Goal: Check status: Check status

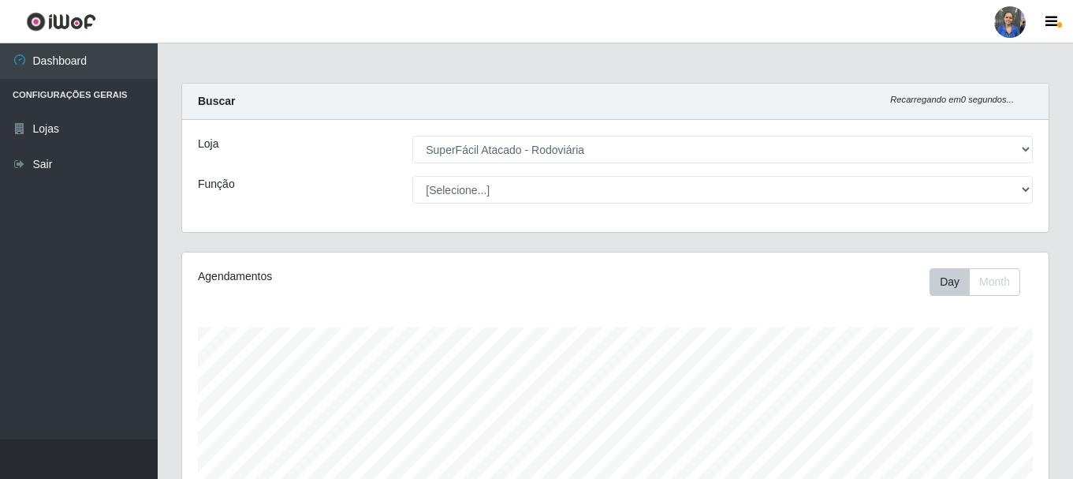
select select "400"
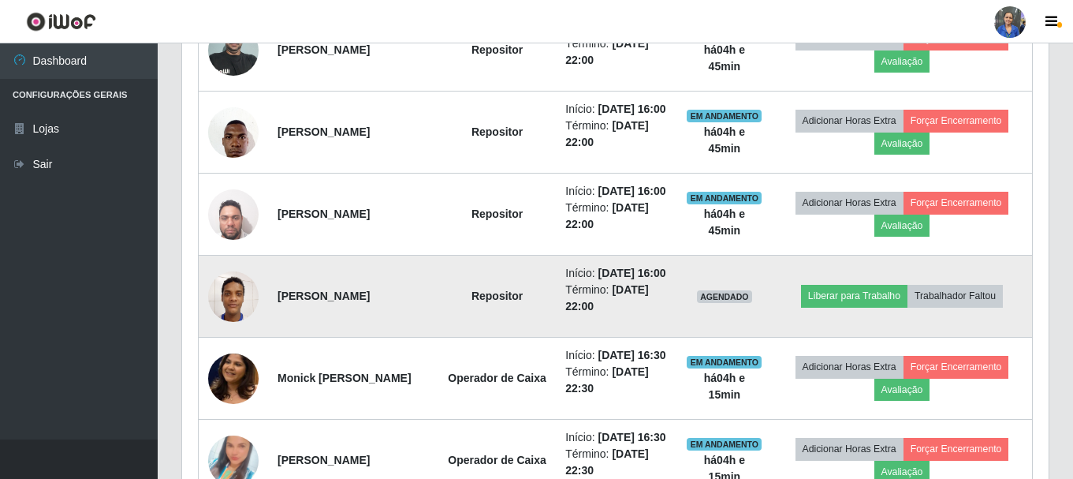
scroll to position [446, 0]
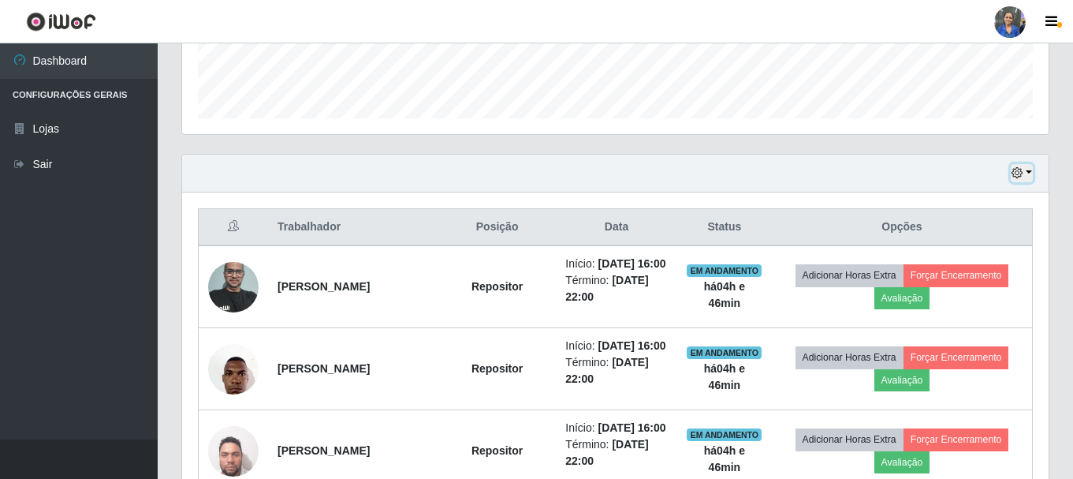
click at [1028, 169] on button "button" at bounding box center [1022, 173] width 22 height 18
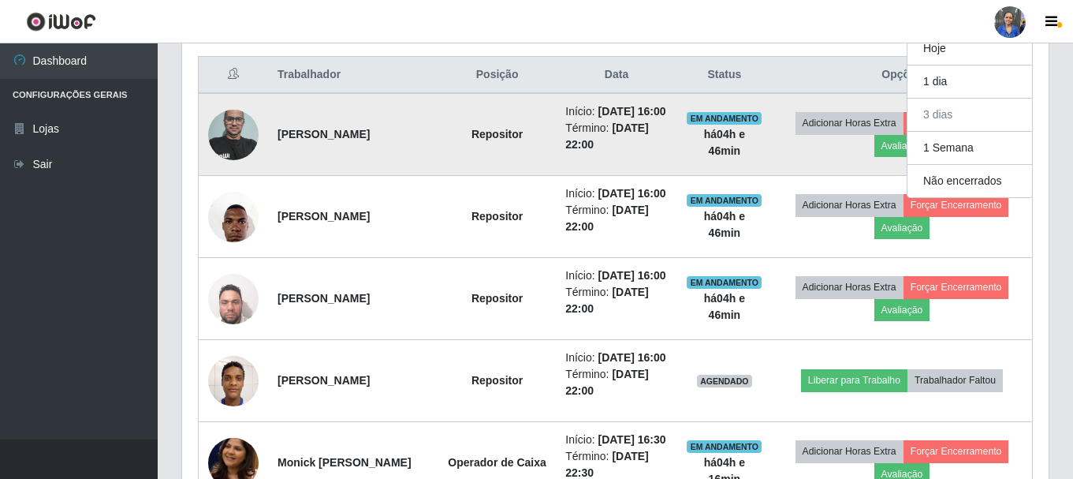
scroll to position [603, 0]
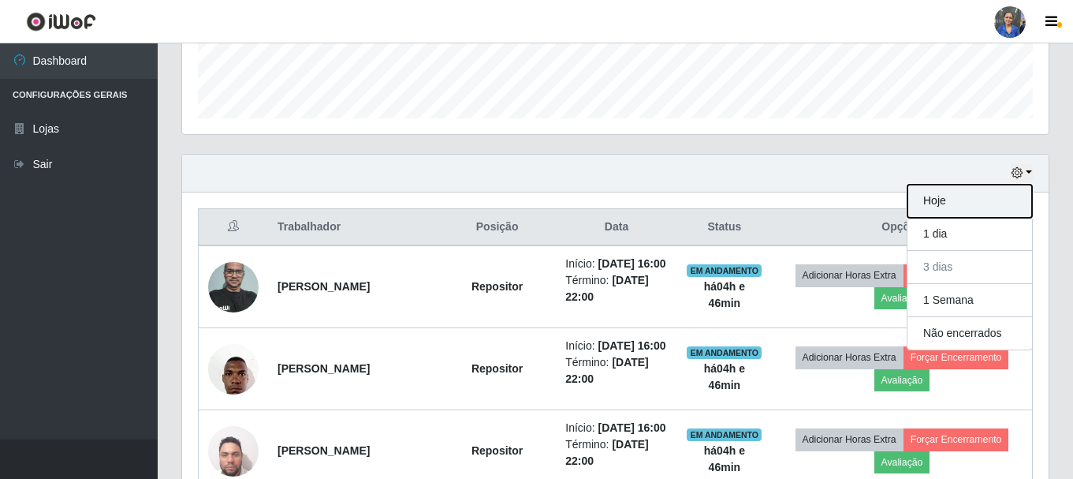
click at [960, 204] on button "Hoje" at bounding box center [970, 201] width 125 height 33
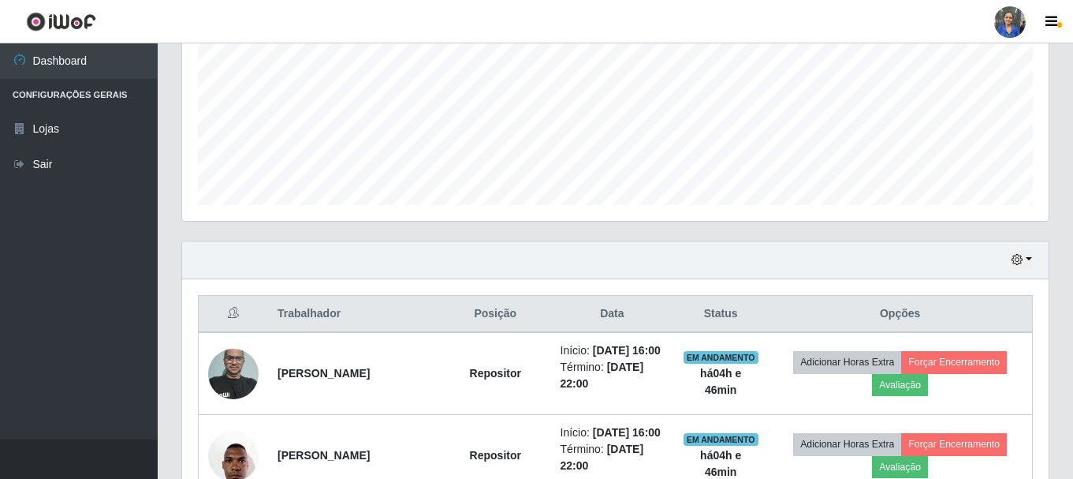
scroll to position [327, 0]
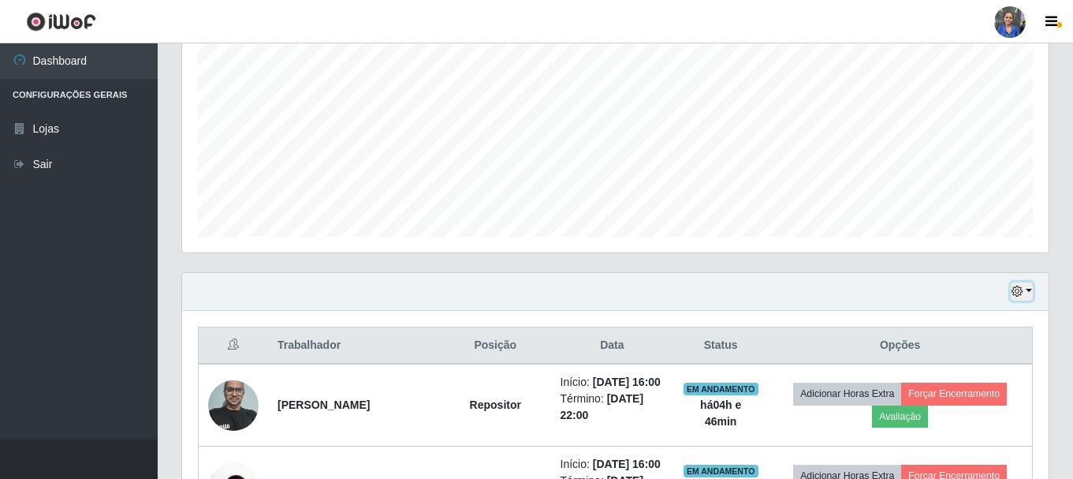
click at [1027, 289] on button "button" at bounding box center [1022, 291] width 22 height 18
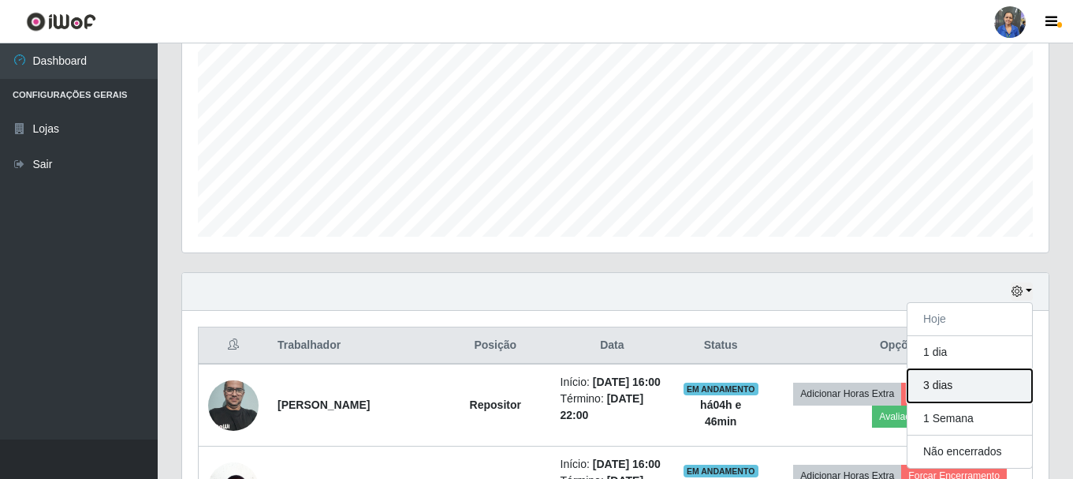
click at [953, 383] on button "3 dias" at bounding box center [970, 385] width 125 height 33
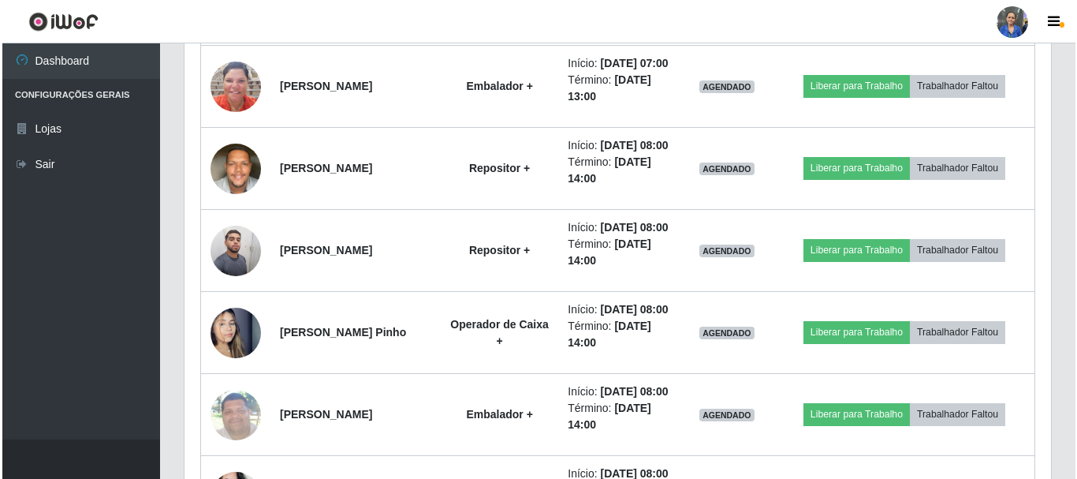
scroll to position [3797, 0]
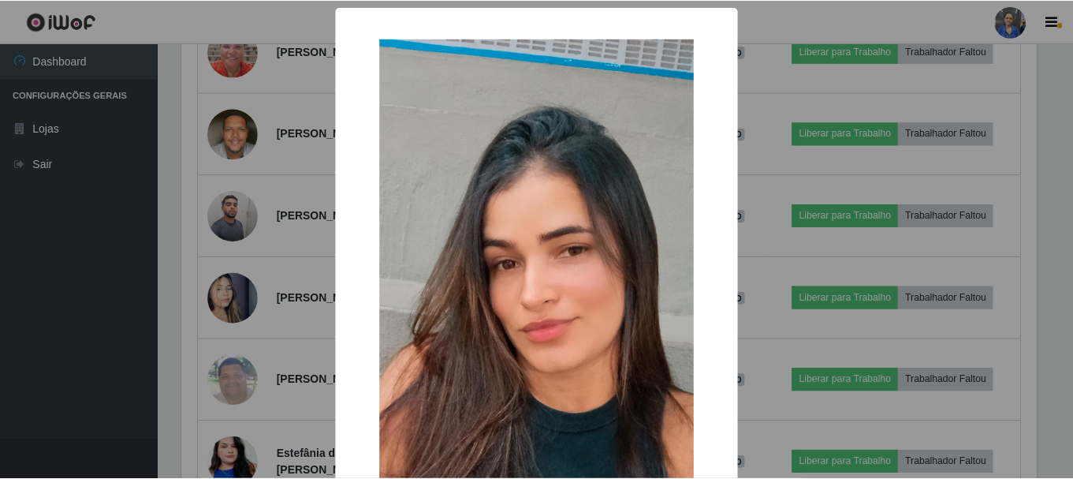
scroll to position [327, 859]
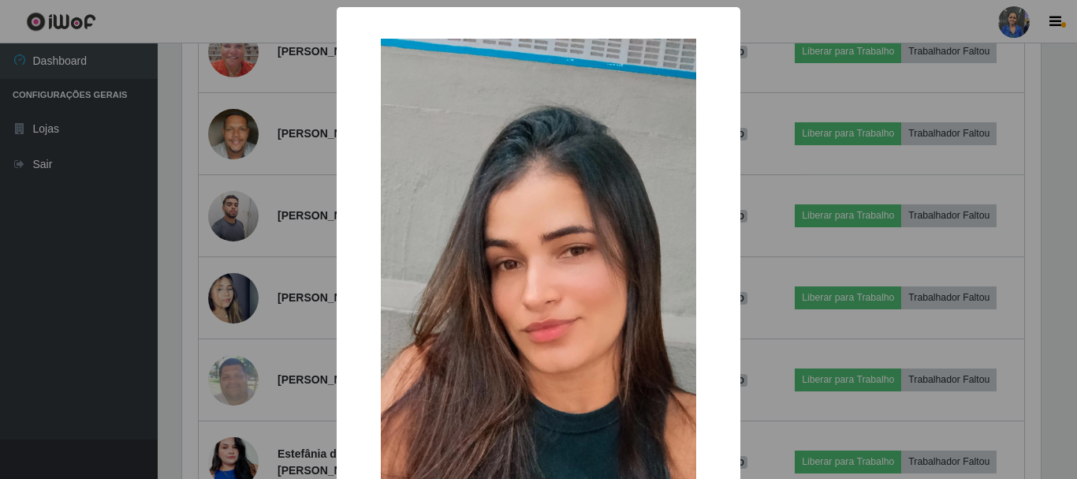
click at [245, 296] on div "× OK Cancel" at bounding box center [538, 239] width 1077 height 479
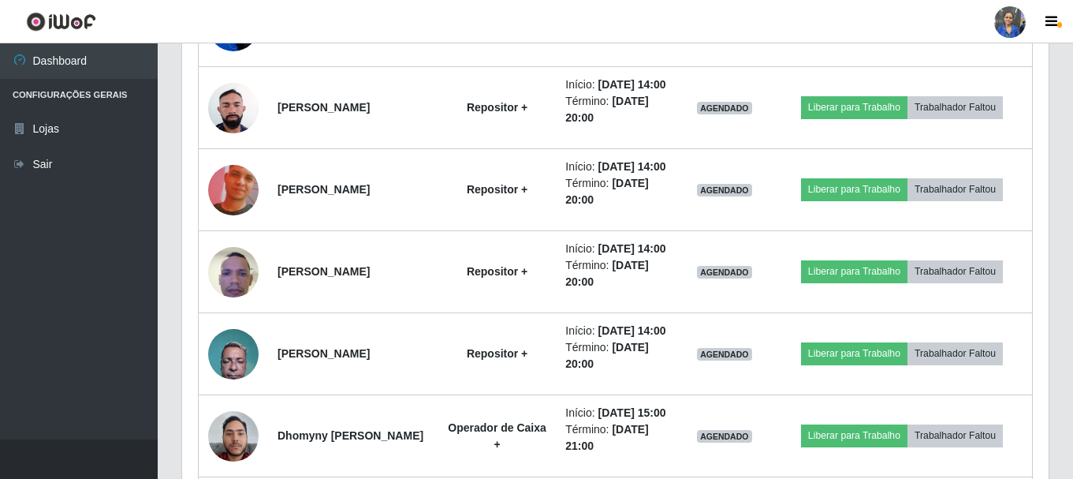
scroll to position [4270, 0]
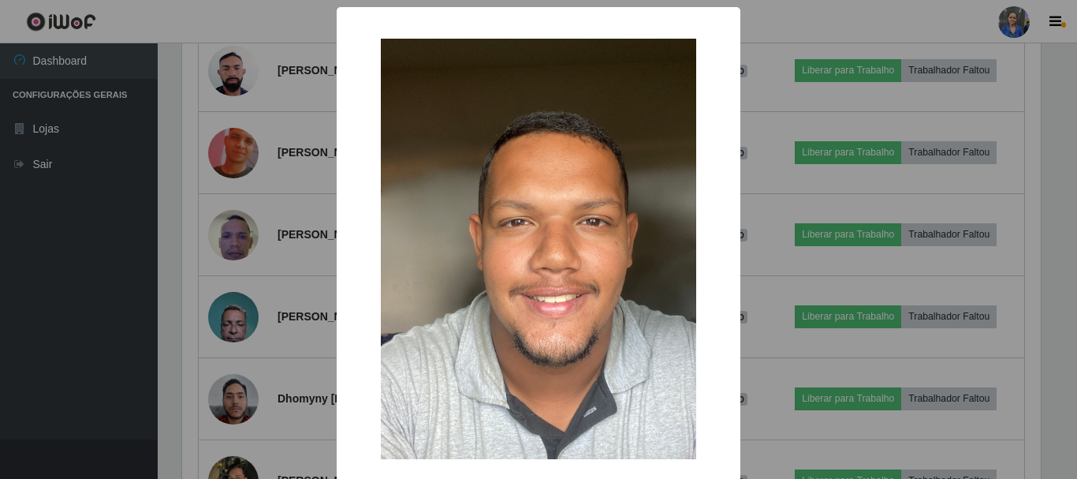
click at [222, 311] on div "× OK Cancel" at bounding box center [538, 239] width 1077 height 479
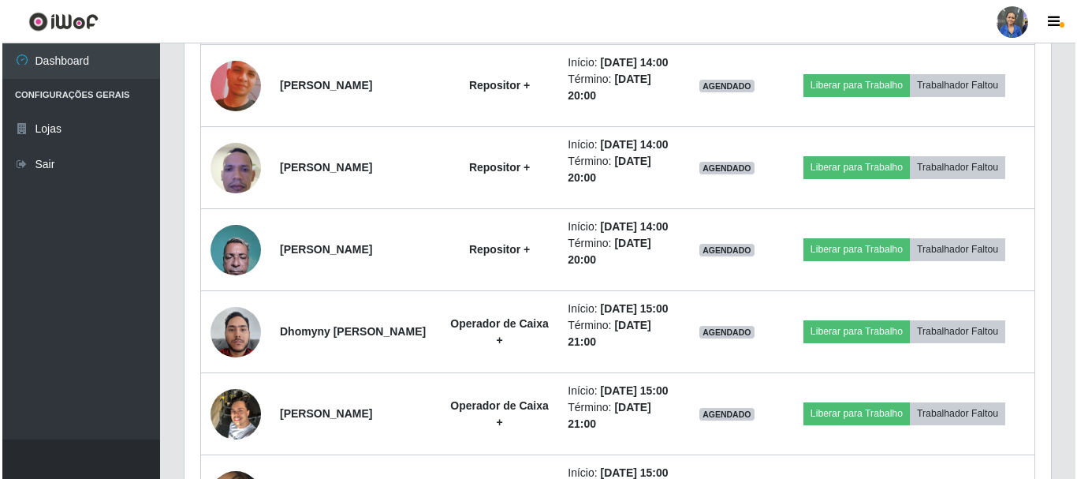
scroll to position [4428, 0]
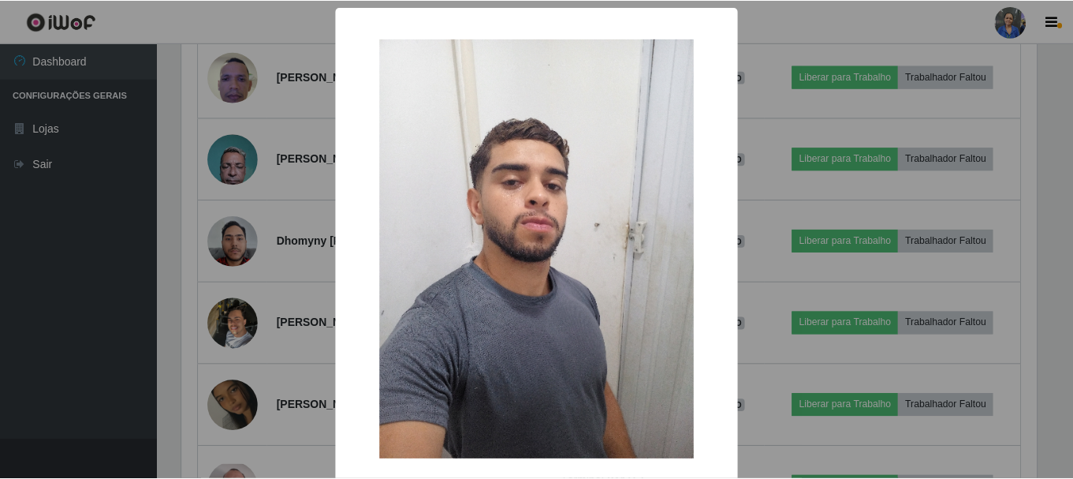
scroll to position [327, 859]
click at [222, 257] on div "× OK Cancel" at bounding box center [538, 239] width 1077 height 479
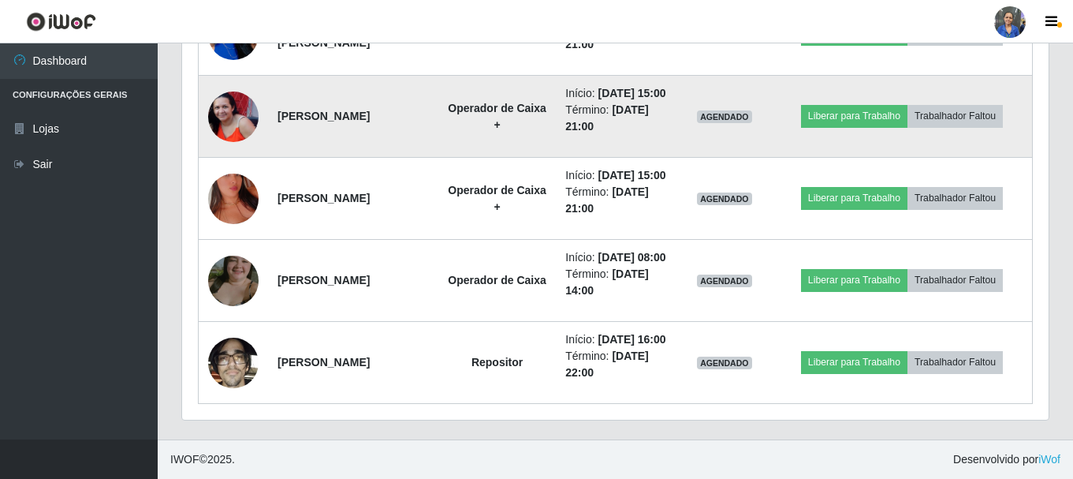
scroll to position [5689, 0]
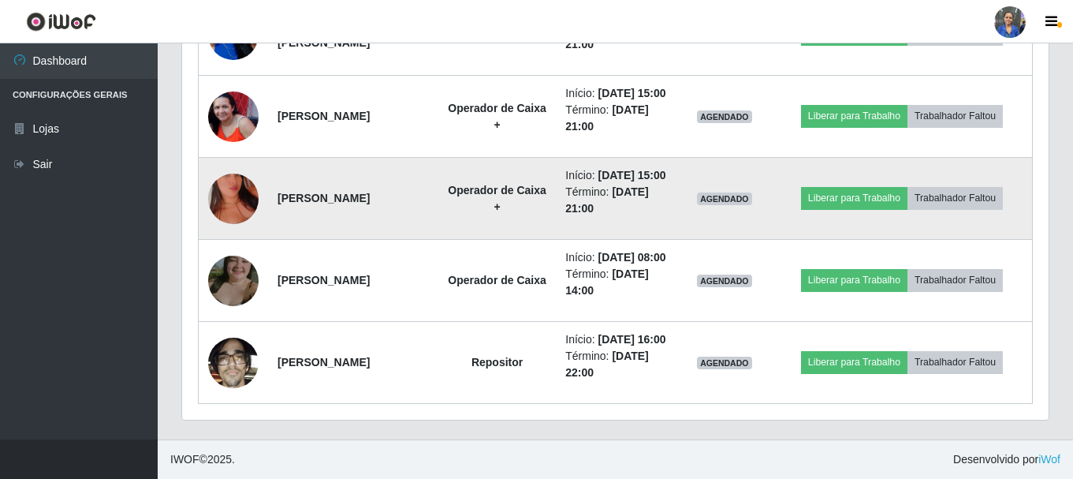
click at [238, 244] on img at bounding box center [233, 199] width 50 height 90
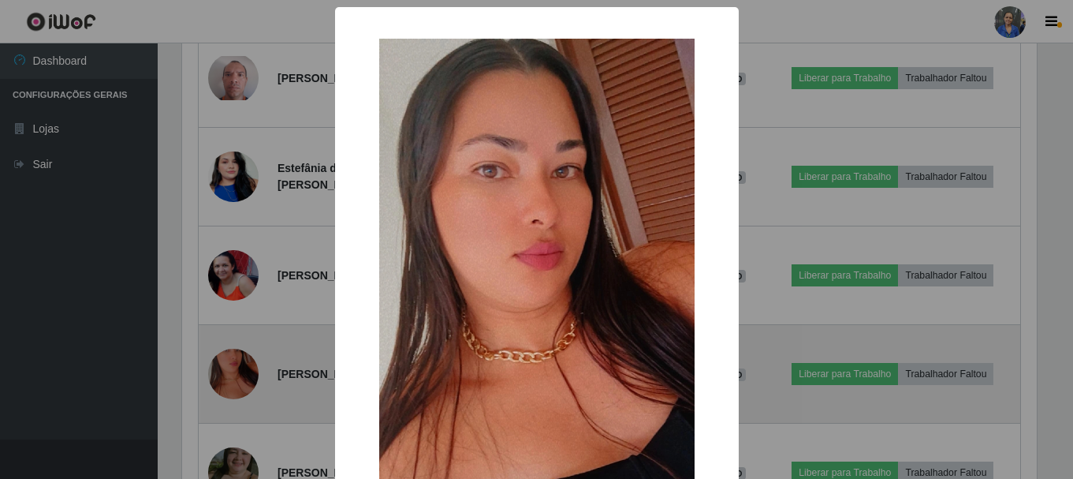
scroll to position [327, 859]
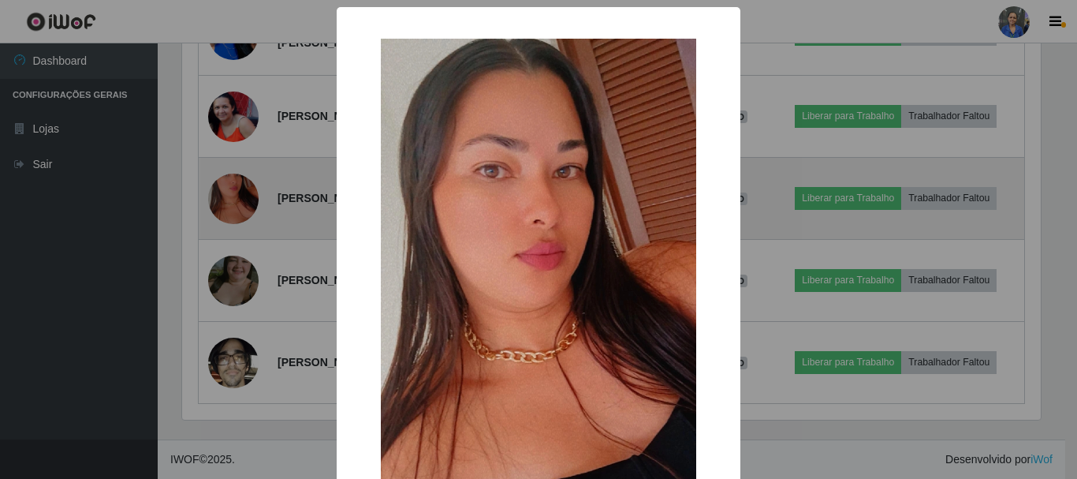
click at [238, 369] on div "× OK Cancel" at bounding box center [538, 239] width 1077 height 479
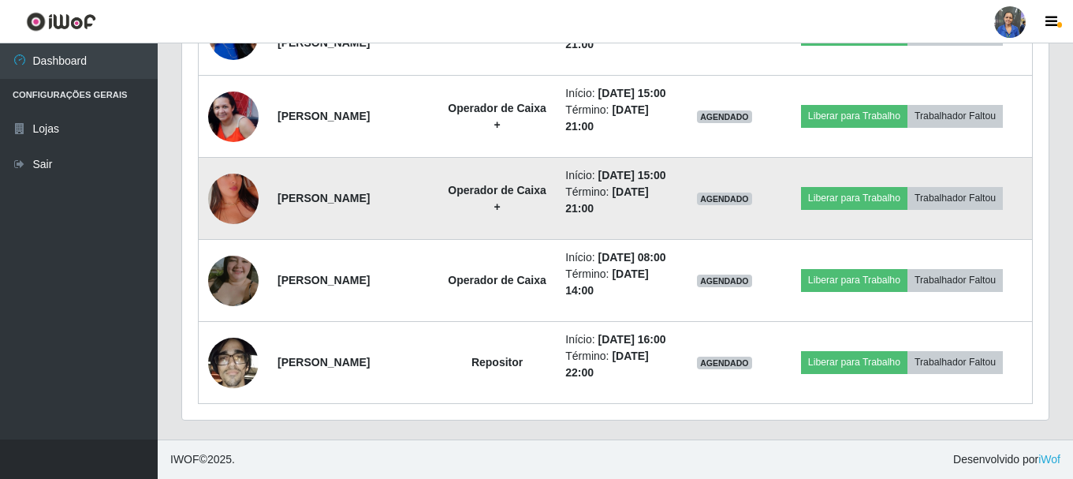
scroll to position [5768, 0]
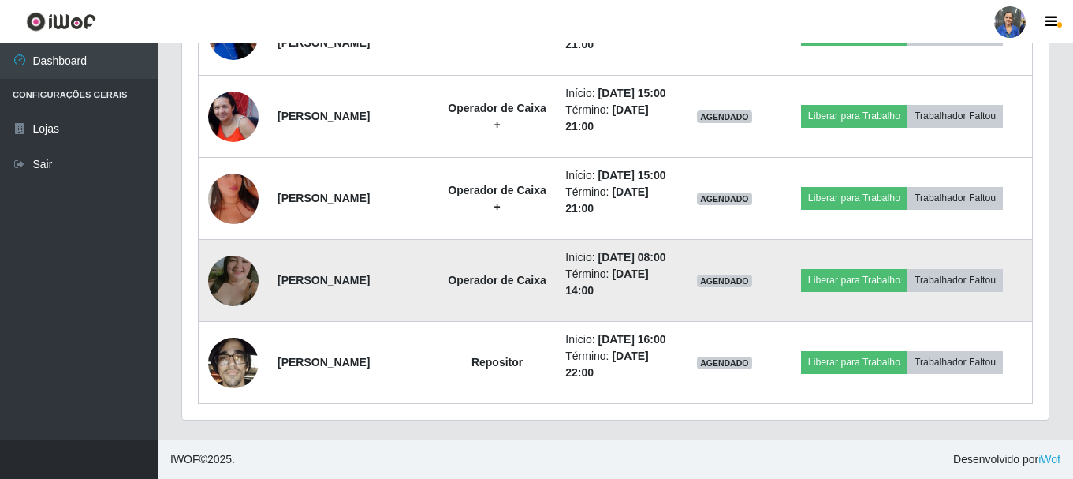
click at [218, 326] on img at bounding box center [233, 281] width 50 height 90
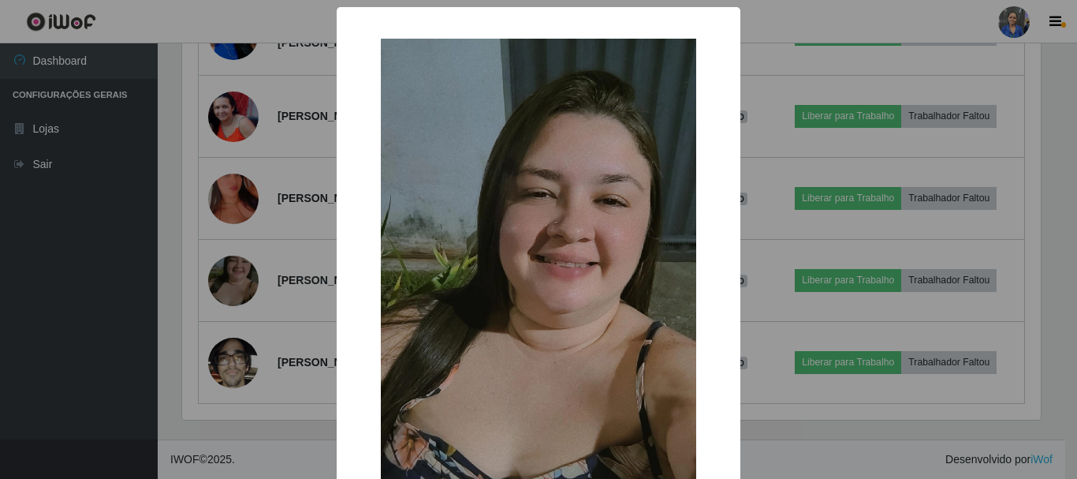
click at [233, 388] on div "× OK Cancel" at bounding box center [538, 239] width 1077 height 479
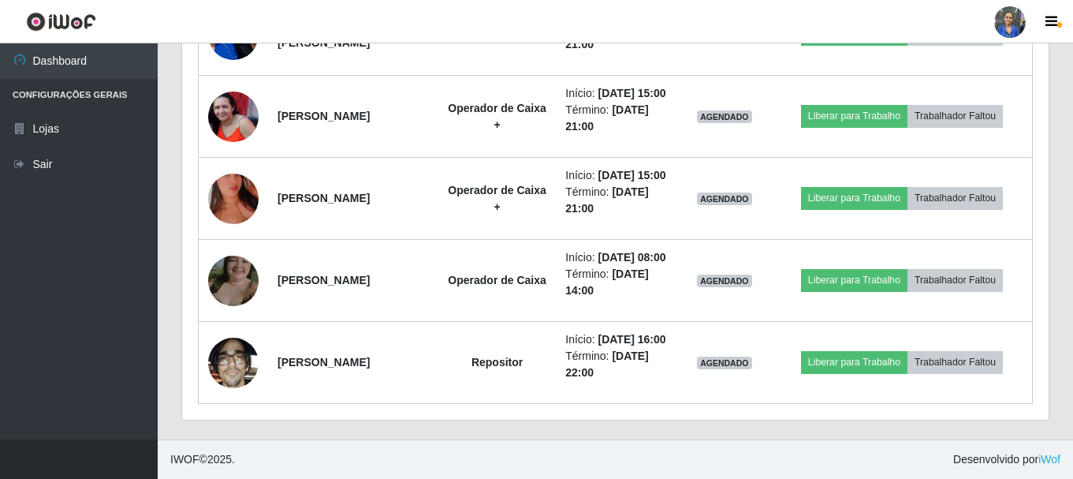
scroll to position [5216, 0]
